Goal: Task Accomplishment & Management: Manage account settings

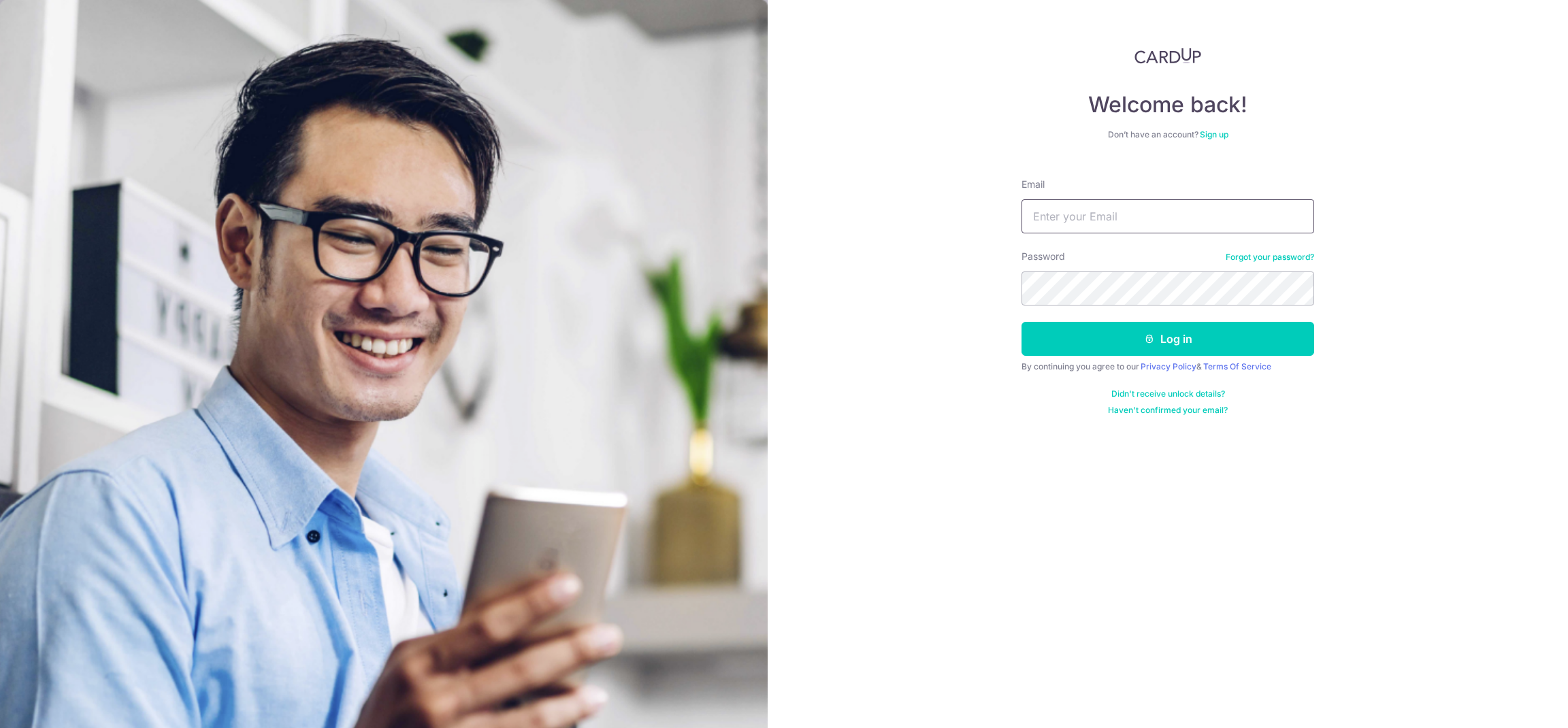
click at [1166, 218] on input "Email" at bounding box center [1167, 217] width 292 height 34
paste input "[EMAIL_ADDRESS][DOMAIN_NAME]"
type input "[EMAIL_ADDRESS][DOMAIN_NAME]"
click at [1174, 334] on button "Log in" at bounding box center [1167, 339] width 292 height 34
